Goal: Obtain resource: Obtain resource

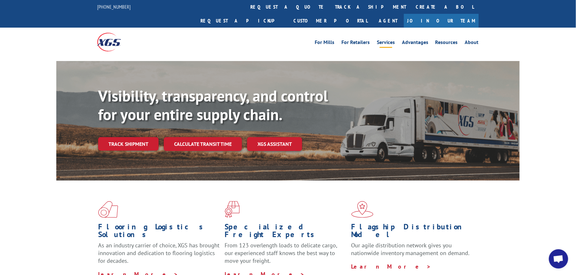
click at [390, 40] on link "Services" at bounding box center [386, 43] width 18 height 7
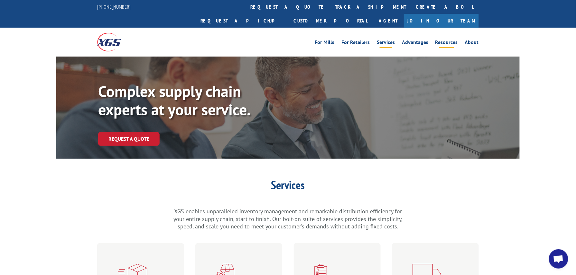
click at [447, 40] on link "Resources" at bounding box center [446, 43] width 23 height 7
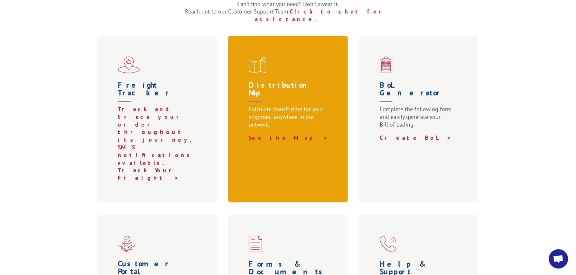
scroll to position [343, 0]
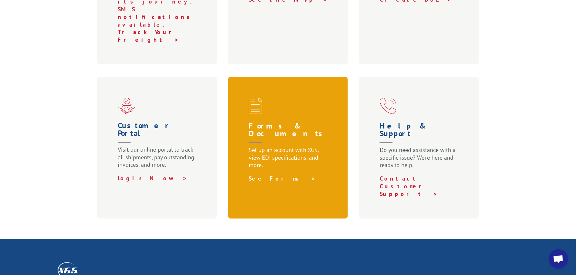
click at [266, 175] on link "See Forms >" at bounding box center [282, 178] width 67 height 7
